Goal: Task Accomplishment & Management: Use online tool/utility

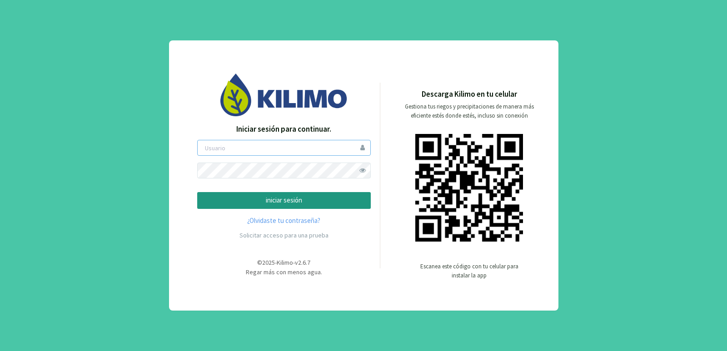
click at [285, 151] on input "email" at bounding box center [284, 148] width 174 height 16
type input "jugalde"
click at [363, 169] on span at bounding box center [363, 171] width 16 height 16
click at [326, 209] on div "Iniciar sesión para continuar. jugalde iniciar sesión ¿Olvidaste tu contraseña?…" at bounding box center [284, 184] width 174 height 121
click at [341, 203] on p "iniciar sesión" at bounding box center [284, 200] width 158 height 10
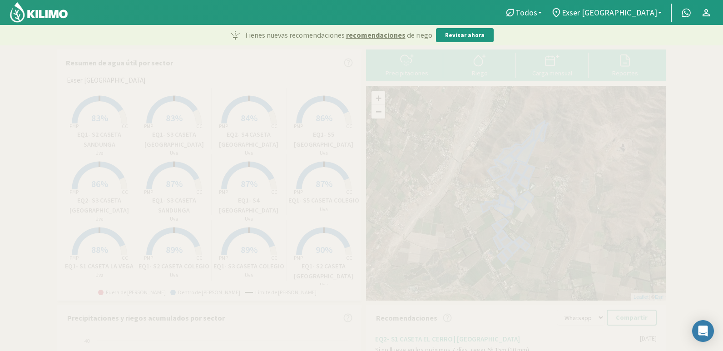
click at [404, 69] on svg-icon at bounding box center [407, 65] width 15 height 8
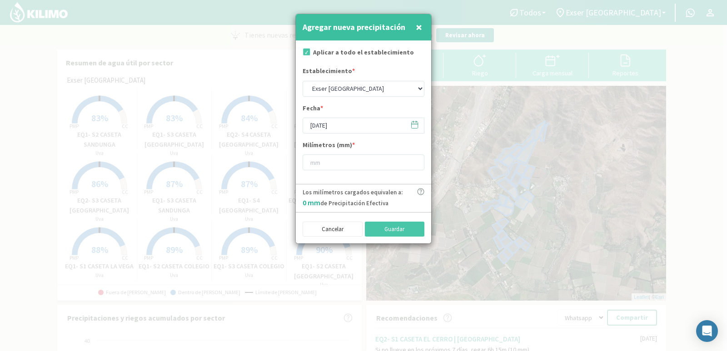
click at [416, 27] on span "×" at bounding box center [419, 27] width 6 height 15
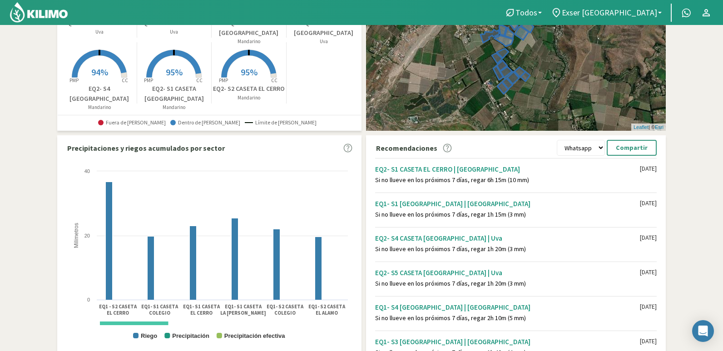
scroll to position [211, 0]
